Goal: Task Accomplishment & Management: Manage account settings

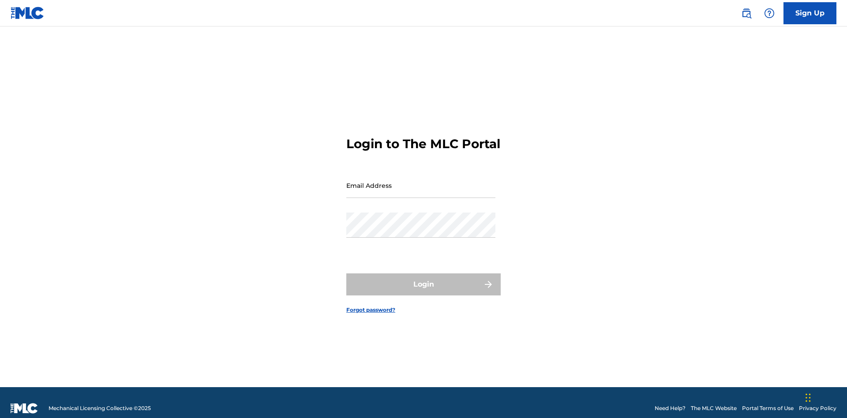
scroll to position [11, 0]
click at [421, 181] on input "Email Address" at bounding box center [420, 185] width 149 height 25
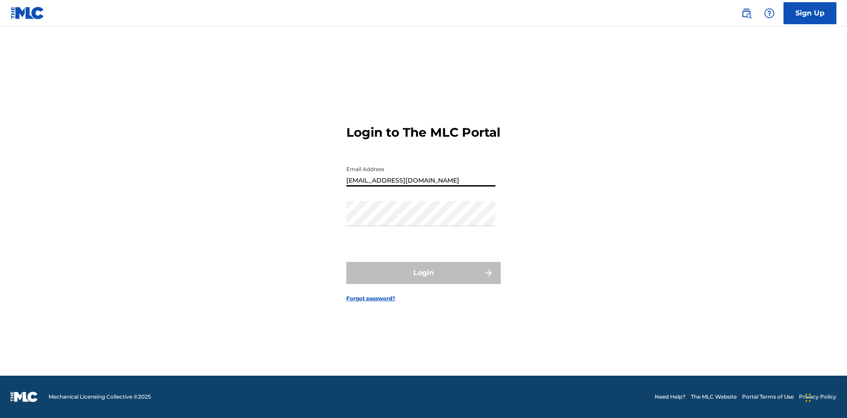
type input "Duke.McTesterson@gmail.com"
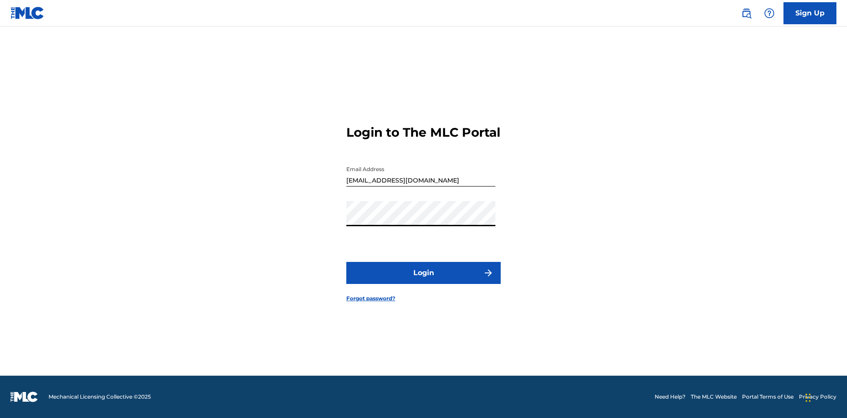
click at [423, 280] on button "Login" at bounding box center [423, 273] width 154 height 22
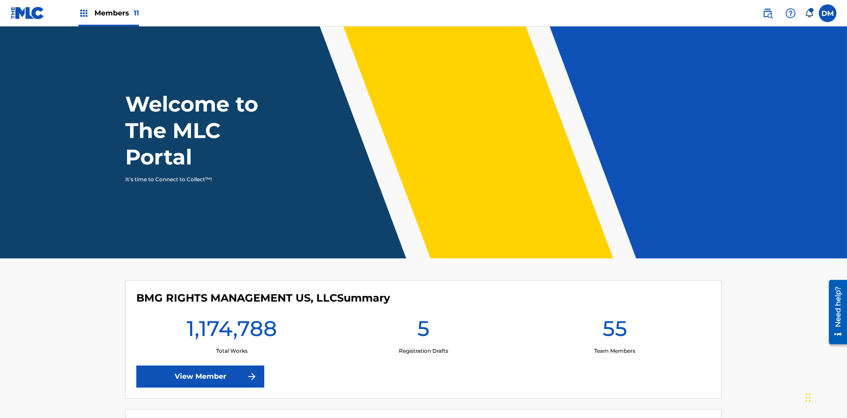
click at [108, 13] on span "Members 11" at bounding box center [116, 13] width 45 height 10
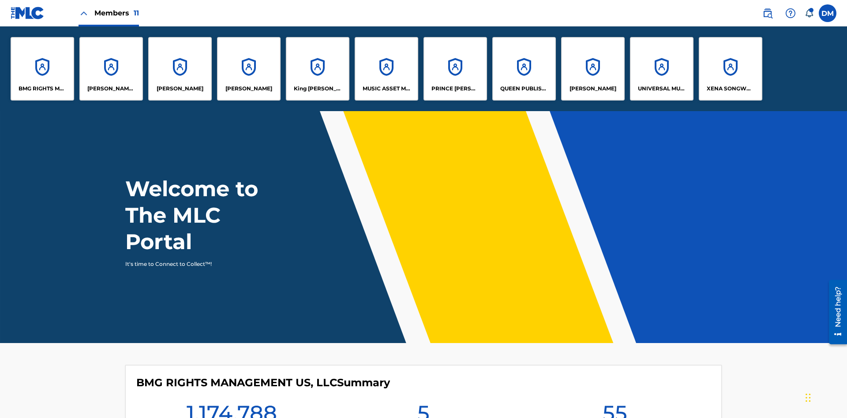
click at [317, 89] on p "King McTesterson" at bounding box center [318, 89] width 48 height 8
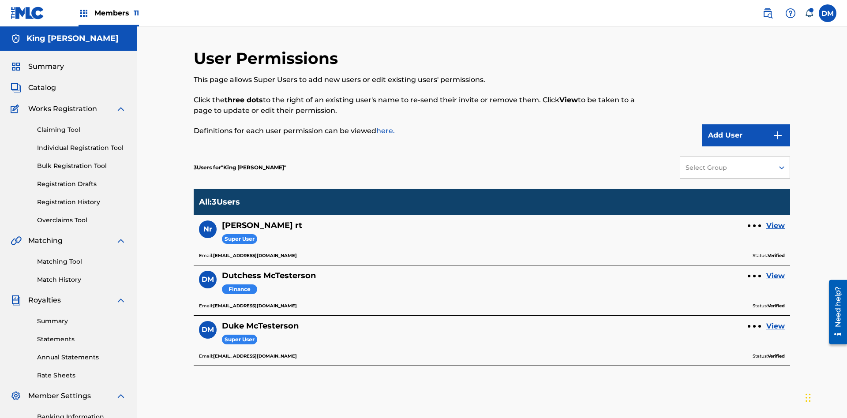
click at [775, 271] on link "View" at bounding box center [775, 276] width 19 height 11
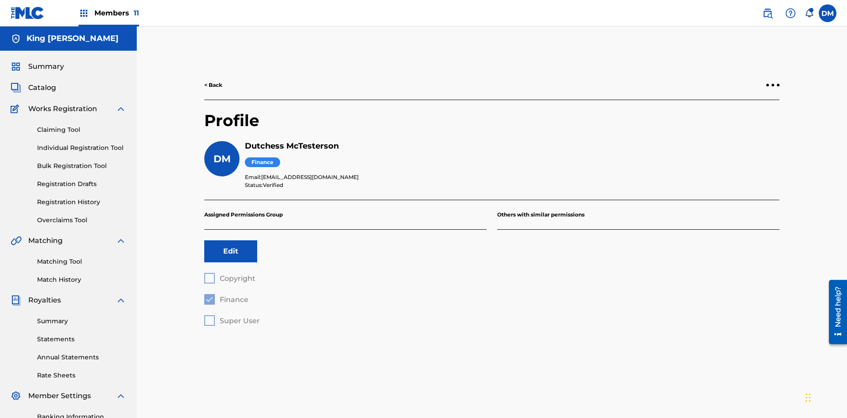
scroll to position [129, 0]
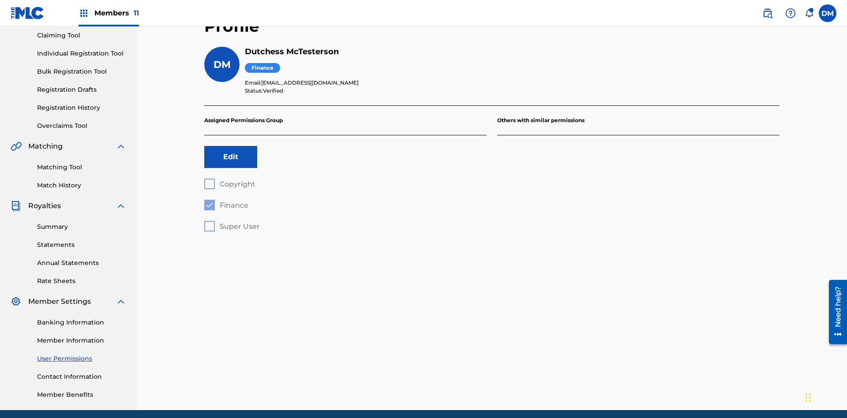
click at [231, 146] on button "Edit" at bounding box center [230, 157] width 53 height 22
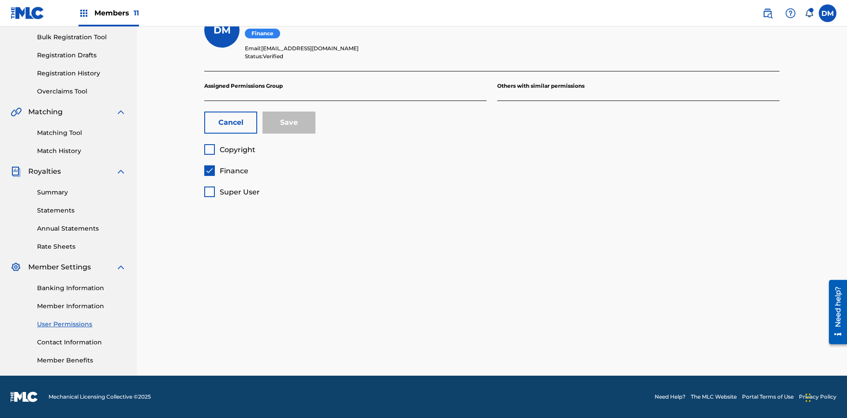
click at [226, 171] on span "Finance" at bounding box center [234, 171] width 29 height 8
click at [231, 192] on span "Super User" at bounding box center [240, 192] width 40 height 8
click at [289, 123] on button "Save" at bounding box center [288, 123] width 53 height 22
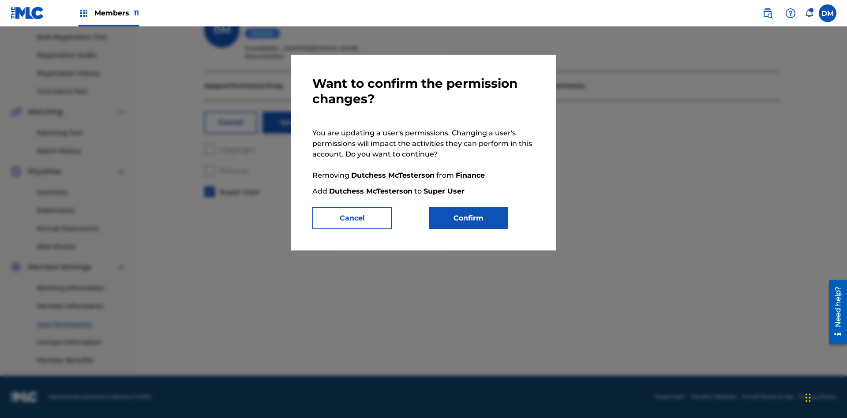
click at [468, 218] on button "Confirm" at bounding box center [468, 218] width 79 height 22
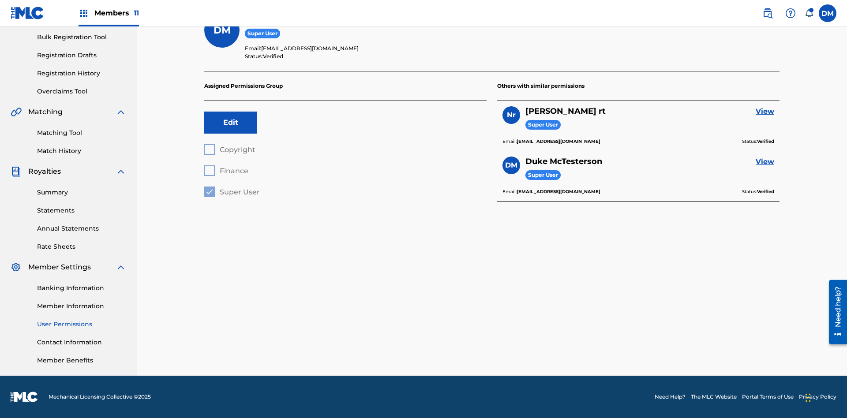
click at [827, 13] on label at bounding box center [827, 13] width 18 height 18
click at [827, 13] on input "DM Duke McTesterson duke.mctesterson@gmail.com Notification Preferences Profile…" at bounding box center [827, 13] width 0 height 0
click at [742, 125] on p "Log out" at bounding box center [741, 125] width 21 height 8
click at [827, 13] on input "DM Duke McTesterson duke.mctesterson@gmail.com Notification Preferences Profile…" at bounding box center [827, 13] width 0 height 0
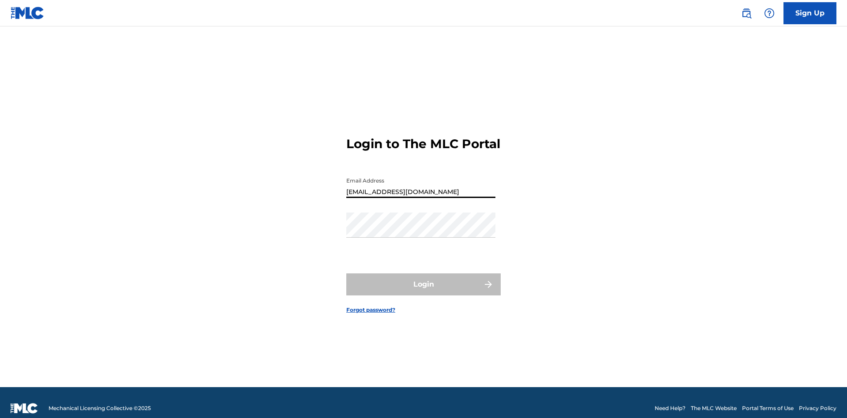
click at [423, 280] on button "Login" at bounding box center [423, 284] width 154 height 22
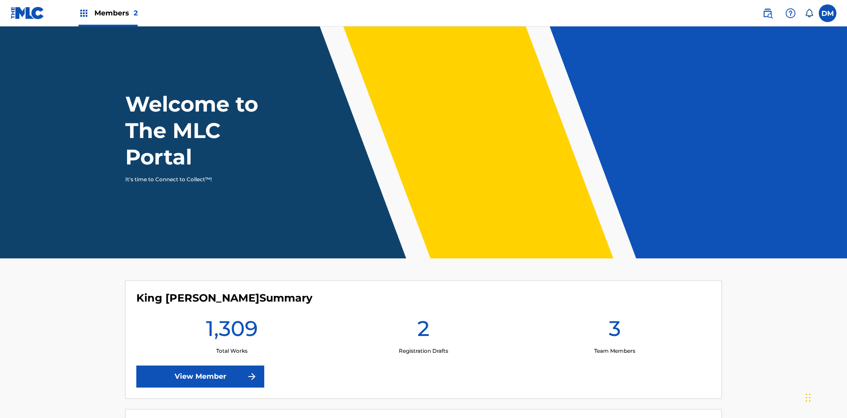
click at [108, 13] on span "Members 2" at bounding box center [115, 13] width 43 height 10
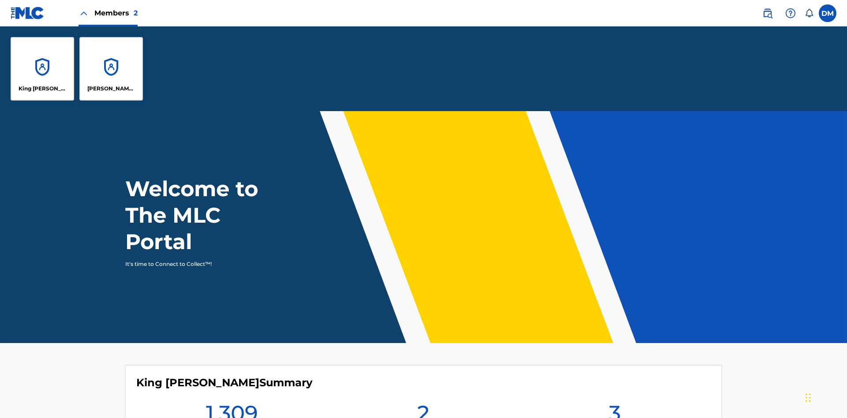
click at [42, 89] on p "King McTesterson" at bounding box center [43, 89] width 48 height 8
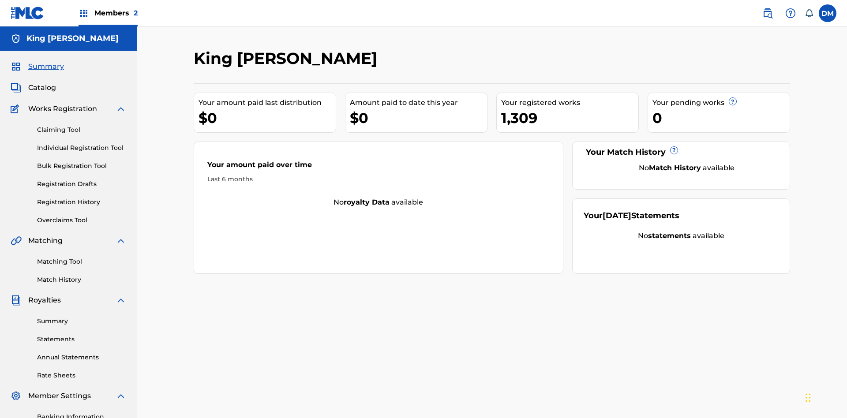
click at [45, 61] on span "Summary" at bounding box center [46, 66] width 36 height 11
click at [82, 257] on link "Matching Tool" at bounding box center [81, 261] width 89 height 9
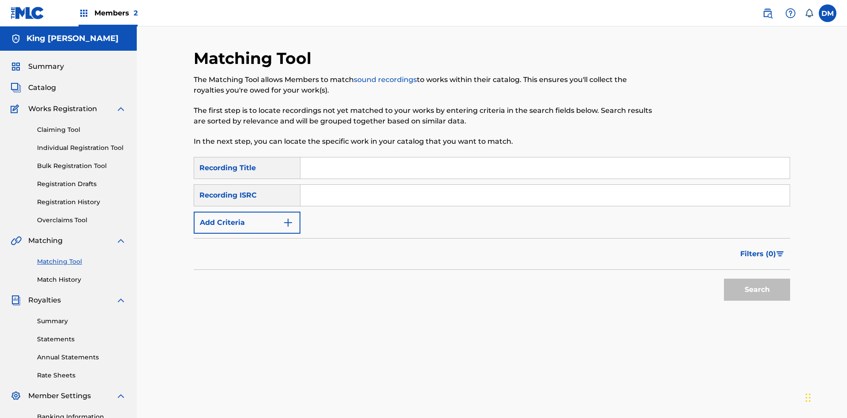
click at [82, 275] on link "Match History" at bounding box center [81, 279] width 89 height 9
click at [82, 216] on link "Overclaims Tool" at bounding box center [81, 220] width 89 height 9
